Goal: Information Seeking & Learning: Learn about a topic

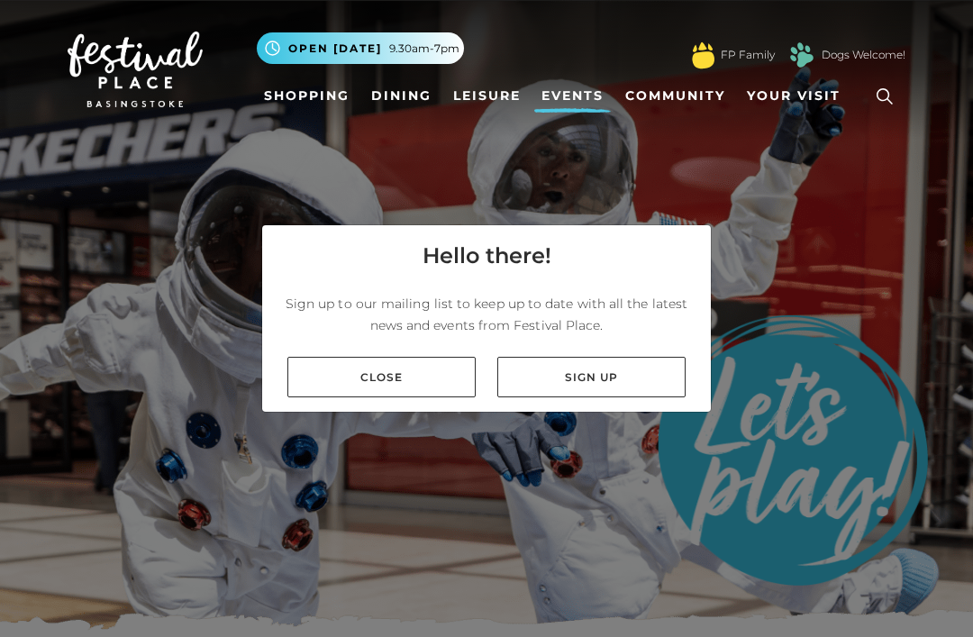
click at [370, 392] on link "Close" at bounding box center [381, 377] width 188 height 41
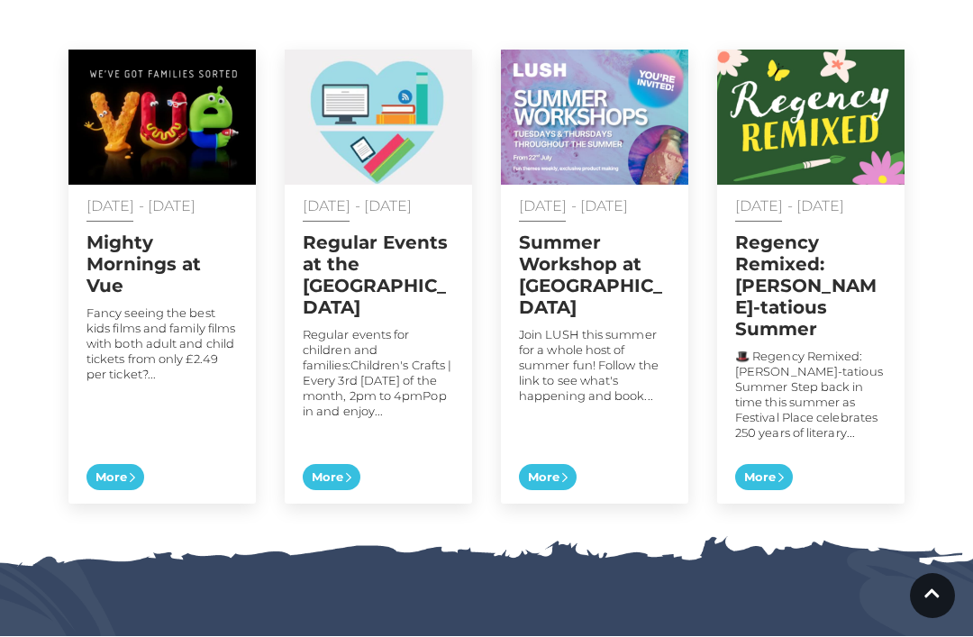
scroll to position [981, 0]
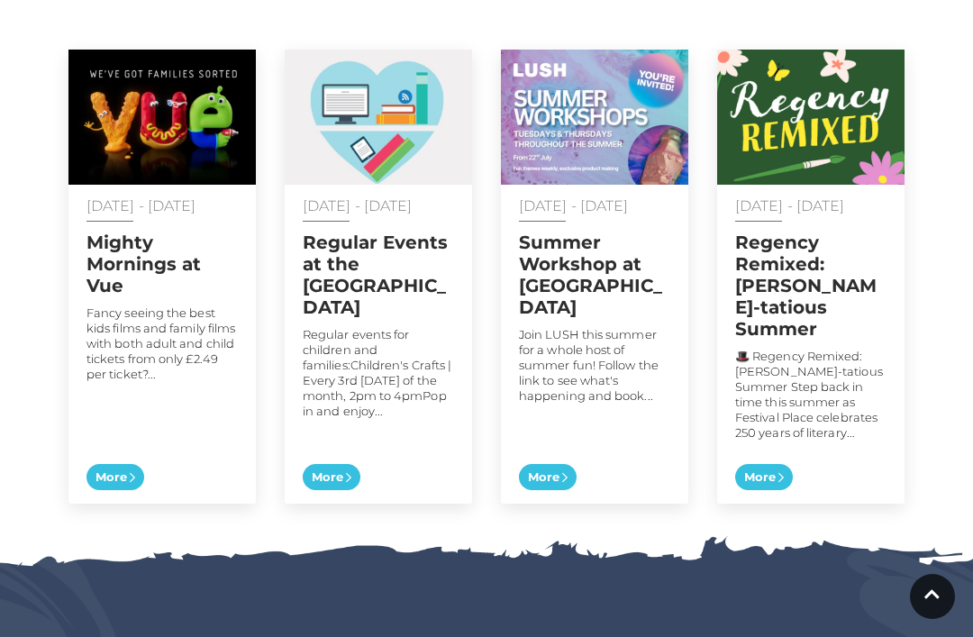
click at [539, 464] on span "More" at bounding box center [548, 477] width 58 height 27
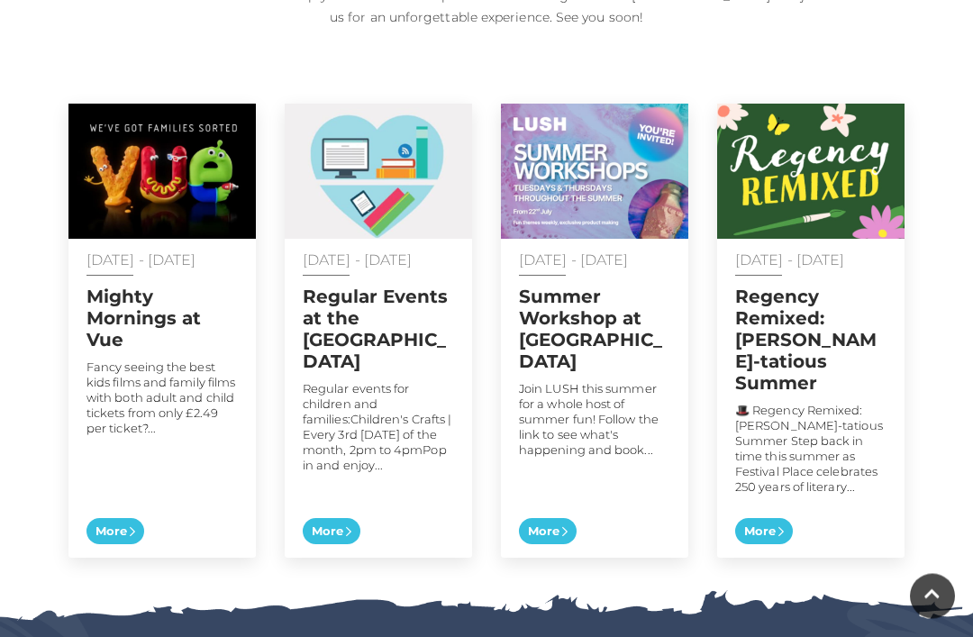
scroll to position [927, 0]
click at [110, 518] on span "More" at bounding box center [115, 531] width 58 height 27
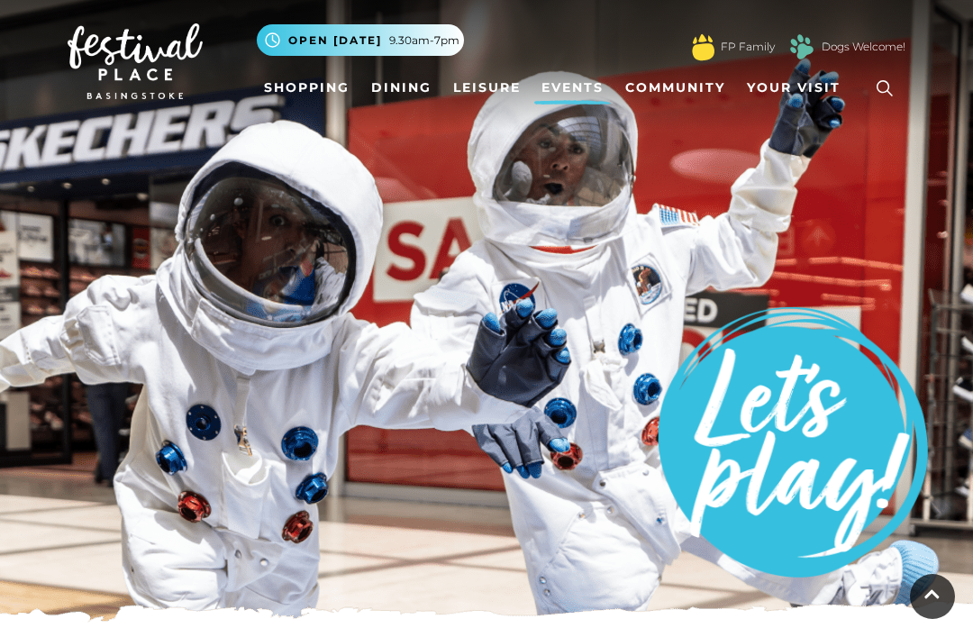
scroll to position [0, 0]
